Goal: Find specific page/section: Find specific page/section

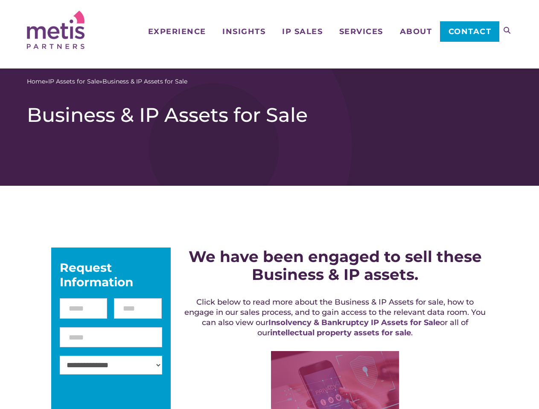
click at [507, 30] on icon at bounding box center [506, 30] width 7 height 7
